Goal: Task Accomplishment & Management: Use online tool/utility

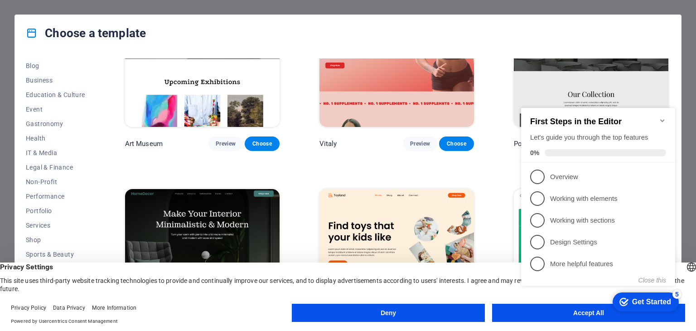
scroll to position [181, 0]
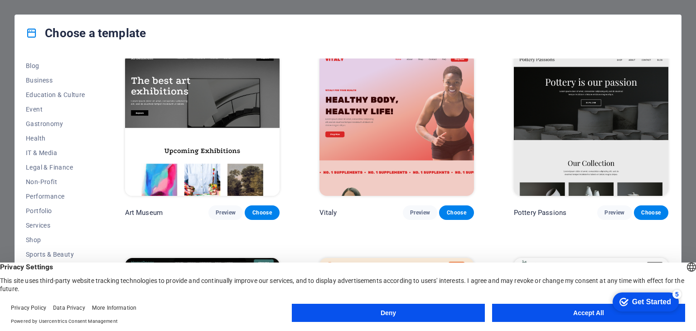
scroll to position [227, 0]
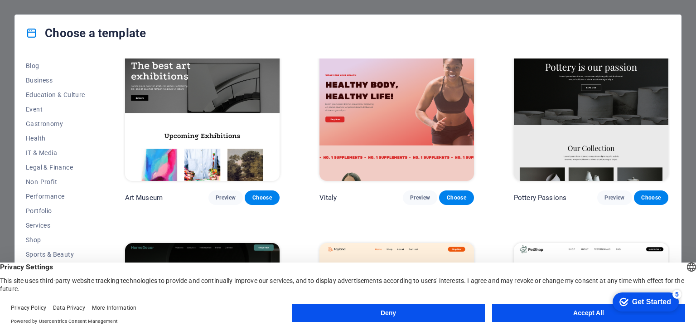
click at [559, 311] on button "Accept All" at bounding box center [588, 313] width 193 height 18
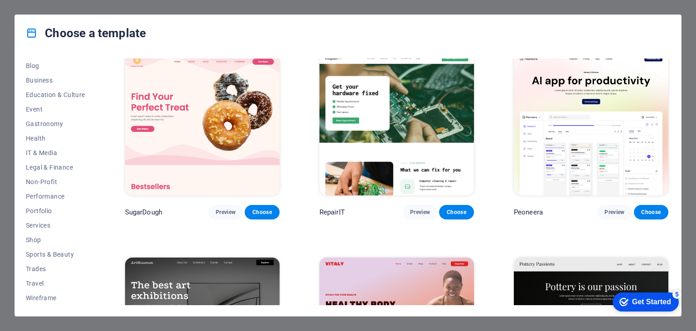
scroll to position [0, 0]
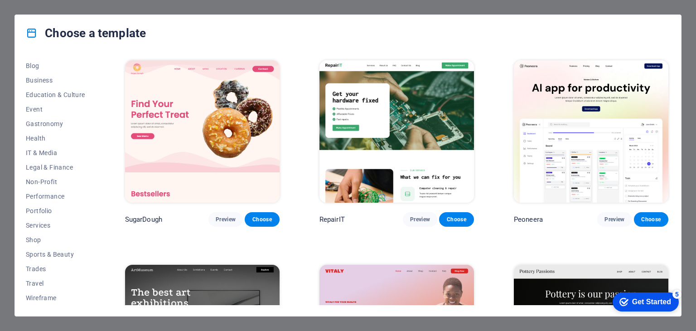
click at [29, 11] on div "Choose a template All Templates My Templates New Trending Landingpage Multipage…" at bounding box center [348, 165] width 696 height 331
click at [24, 7] on div "Choose a template All Templates My Templates New Trending Landingpage Multipage…" at bounding box center [348, 165] width 696 height 331
click at [8, 57] on div "Choose a template All Templates My Templates New Trending Landingpage Multipage…" at bounding box center [348, 165] width 696 height 331
click at [4, 219] on div "Choose a template All Templates My Templates New Trending Landingpage Multipage…" at bounding box center [348, 165] width 696 height 331
click at [40, 280] on span "Travel" at bounding box center [55, 283] width 59 height 7
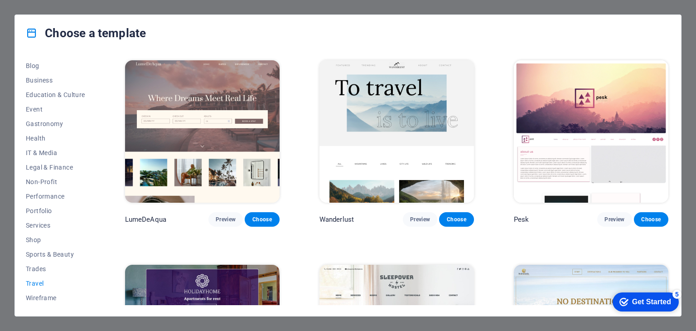
click at [674, 12] on div "Choose a template All Templates My Templates New Trending Landingpage Multipage…" at bounding box center [348, 165] width 696 height 331
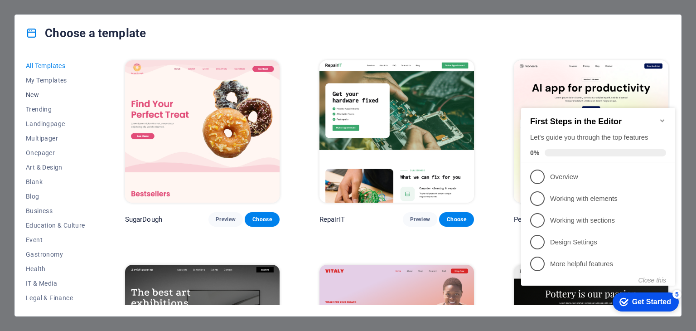
click at [34, 92] on span "New" at bounding box center [55, 94] width 59 height 7
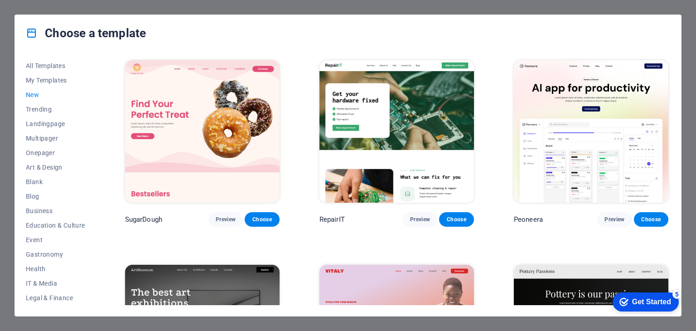
click at [677, 5] on div "Choose a template All Templates My Templates New Trending Landingpage Multipage…" at bounding box center [348, 165] width 696 height 331
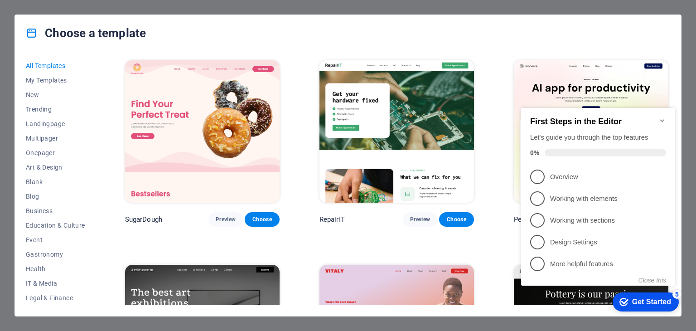
click at [627, 24] on div "Choose a template" at bounding box center [348, 33] width 667 height 36
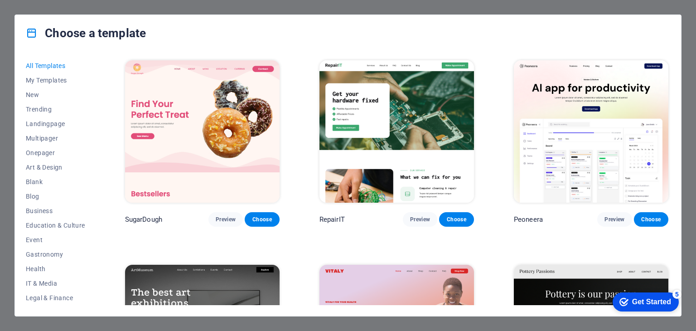
click at [668, 5] on div "Choose a template All Templates My Templates New Trending Landingpage Multipage…" at bounding box center [348, 165] width 696 height 331
